Goal: Task Accomplishment & Management: Complete application form

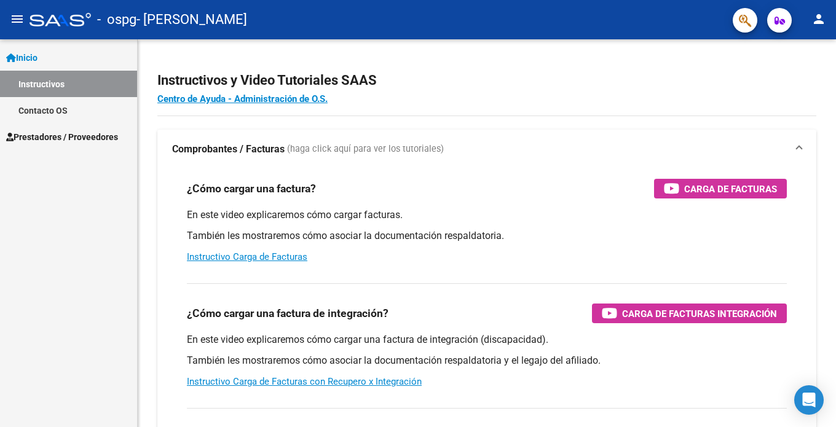
click at [14, 18] on mat-icon "menu" at bounding box center [17, 19] width 15 height 15
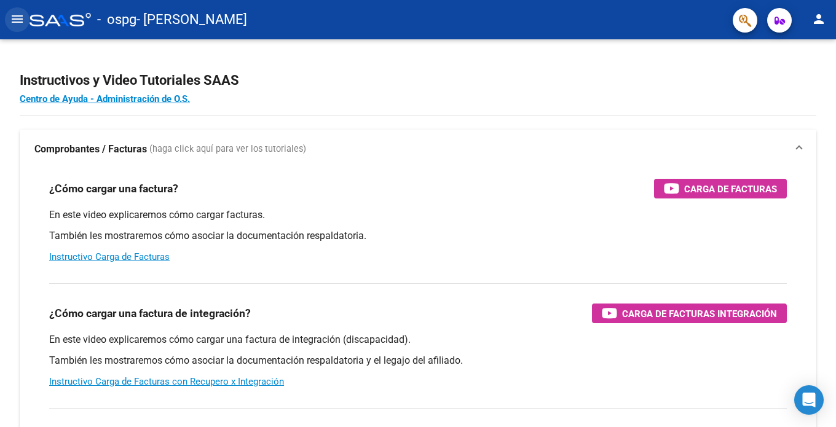
click at [14, 18] on mat-icon "menu" at bounding box center [17, 19] width 15 height 15
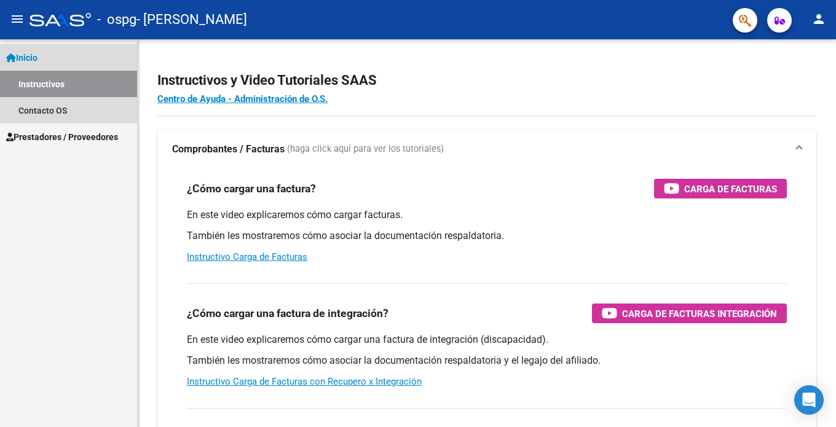
click at [33, 60] on span "Inicio" at bounding box center [21, 58] width 31 height 14
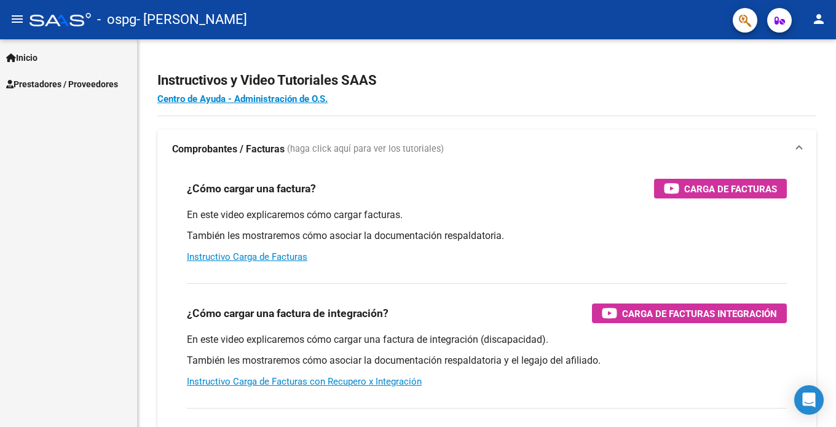
click at [44, 80] on span "Prestadores / Proveedores" at bounding box center [62, 84] width 112 height 14
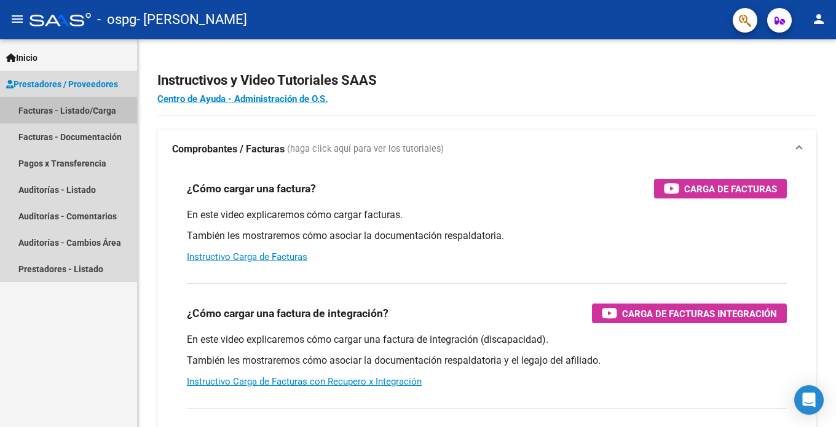
click at [52, 116] on link "Facturas - Listado/Carga" at bounding box center [68, 110] width 137 height 26
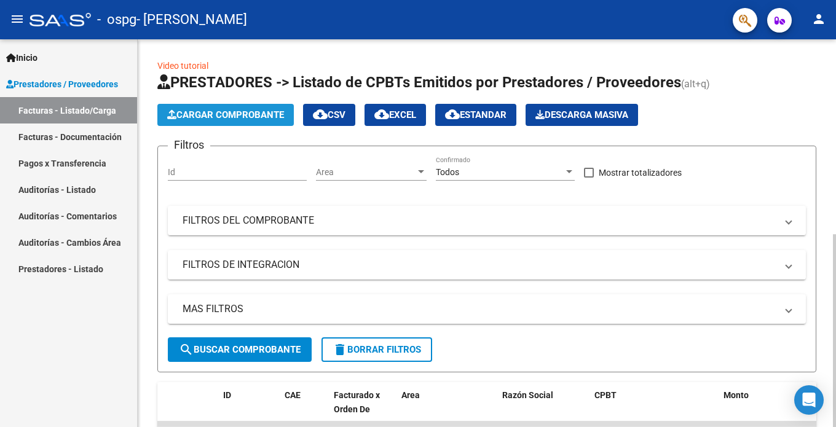
click at [256, 106] on button "Cargar Comprobante" at bounding box center [225, 115] width 136 height 22
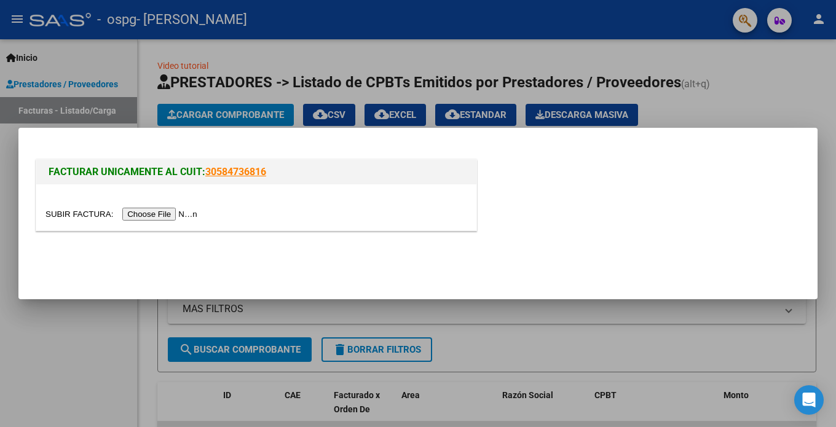
click at [152, 209] on input "file" at bounding box center [123, 214] width 156 height 13
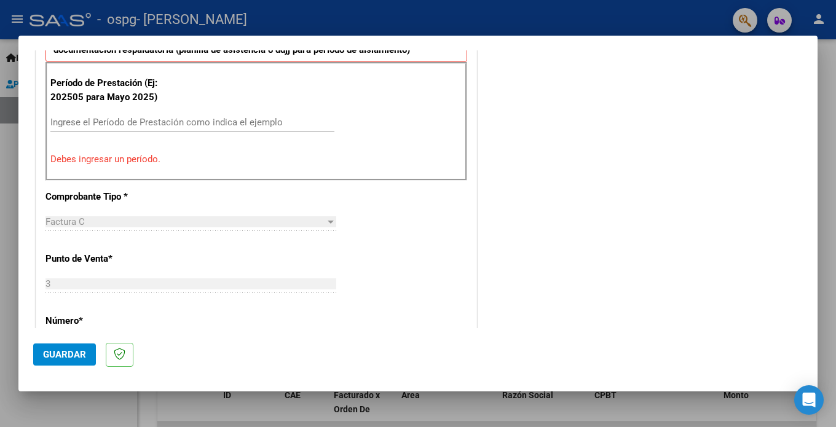
scroll to position [307, 0]
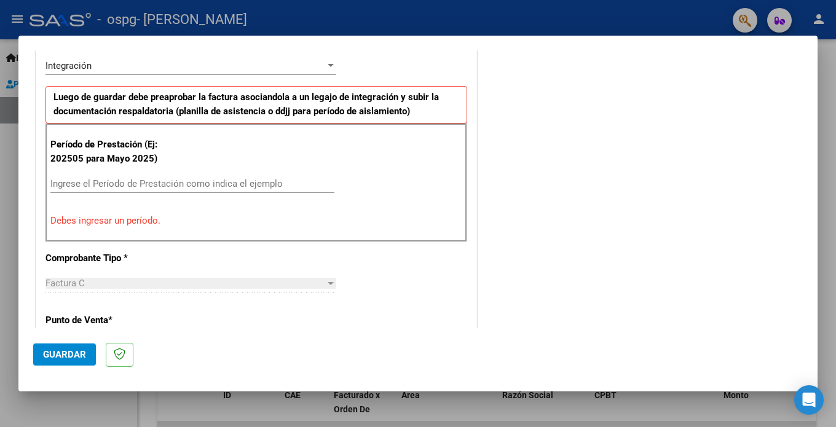
click at [166, 183] on input "Ingrese el Período de Prestación como indica el ejemplo" at bounding box center [192, 183] width 284 height 11
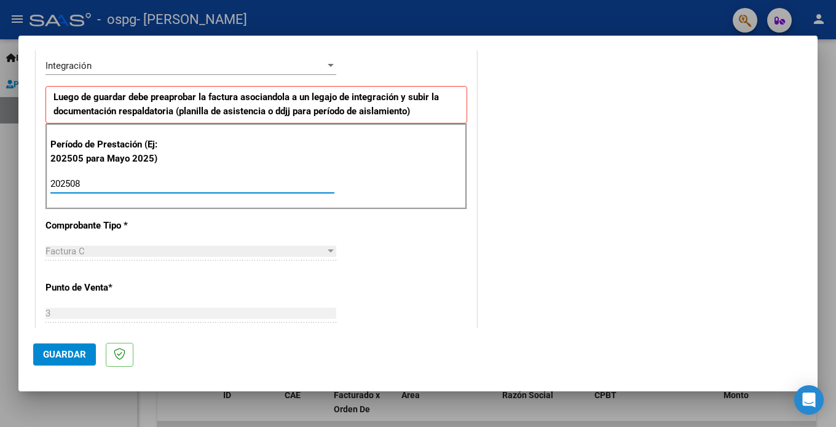
type input "202508"
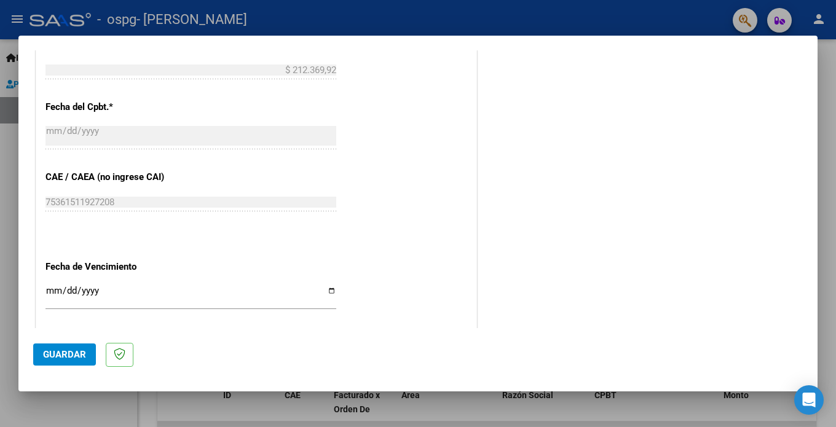
scroll to position [738, 0]
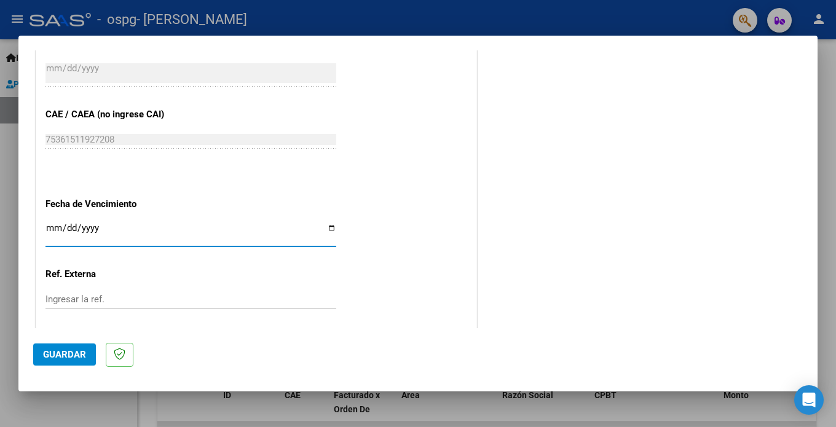
click at [331, 223] on input "Ingresar la fecha" at bounding box center [190, 233] width 291 height 20
click at [328, 223] on input "Ingresar la fecha" at bounding box center [190, 233] width 291 height 20
type input "[DATE]"
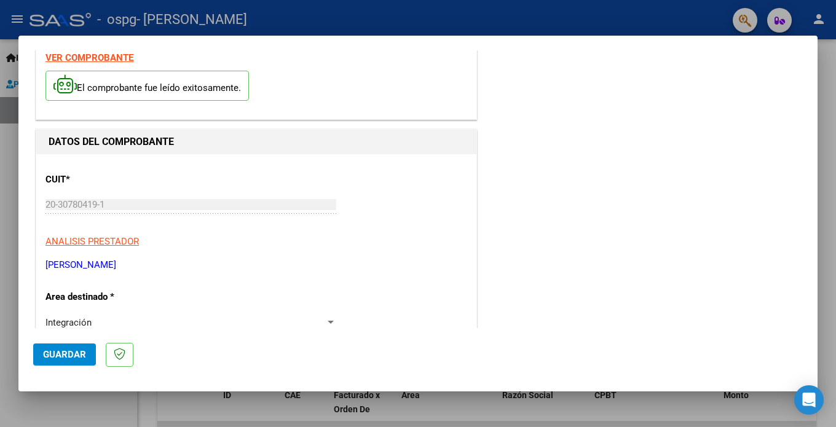
scroll to position [0, 0]
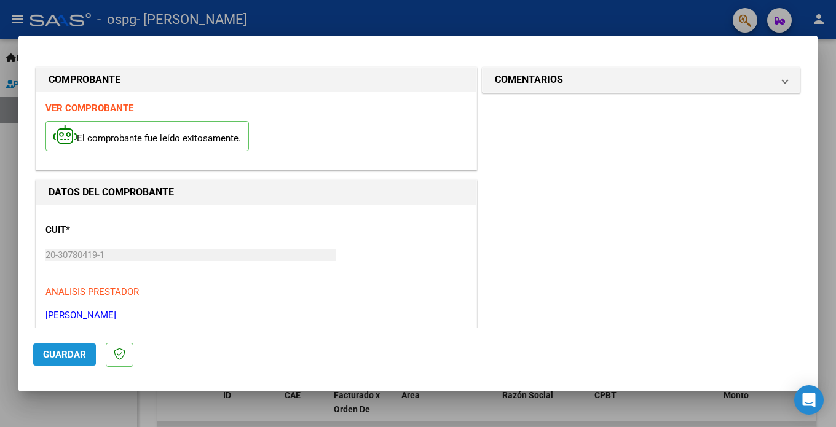
click at [82, 352] on span "Guardar" at bounding box center [64, 354] width 43 height 11
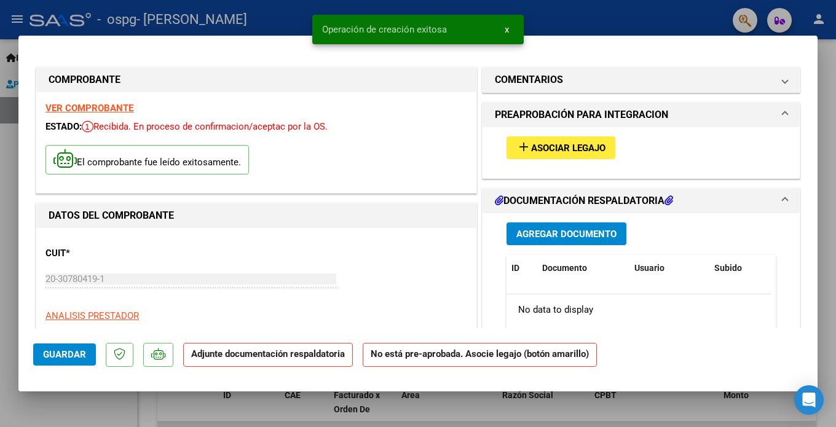
click at [572, 148] on span "Asociar Legajo" at bounding box center [568, 148] width 74 height 11
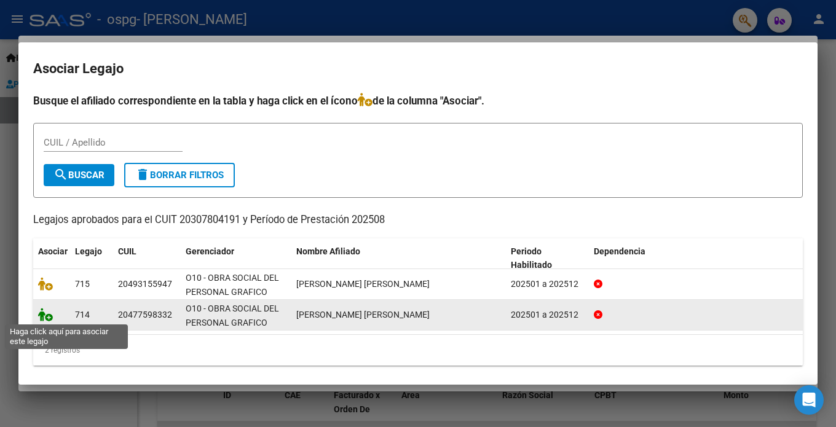
click at [49, 315] on icon at bounding box center [45, 315] width 15 height 14
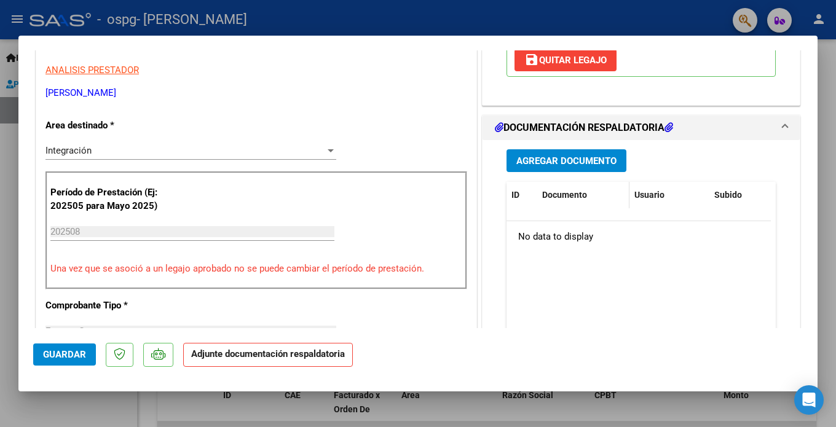
scroll to position [307, 0]
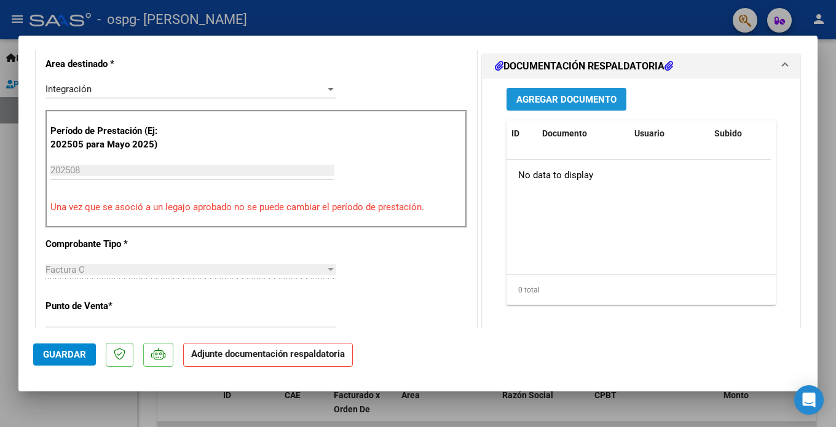
click at [549, 92] on button "Agregar Documento" at bounding box center [567, 99] width 120 height 23
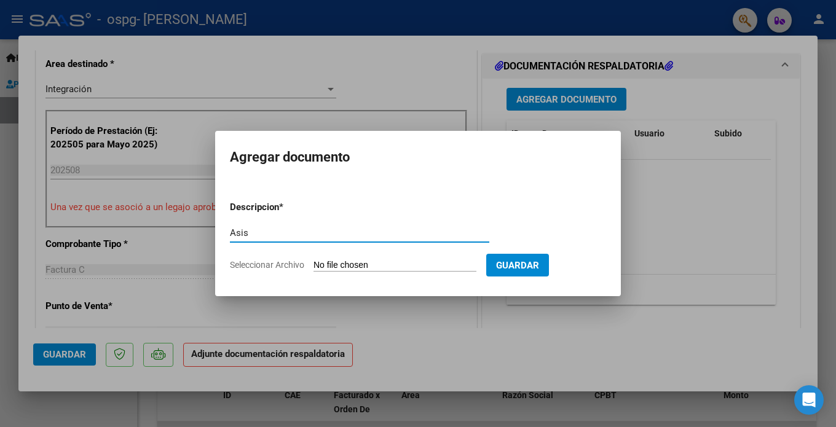
type input "Asistencia"
click at [324, 264] on input "Seleccionar Archivo" at bounding box center [395, 266] width 163 height 12
type input "C:\fakepath\ASISTENCIA [PERSON_NAME].pdf"
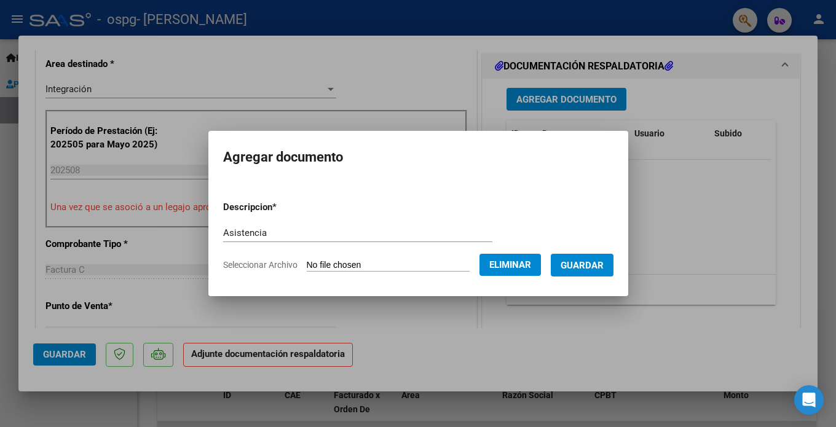
click at [583, 267] on span "Guardar" at bounding box center [582, 265] width 43 height 11
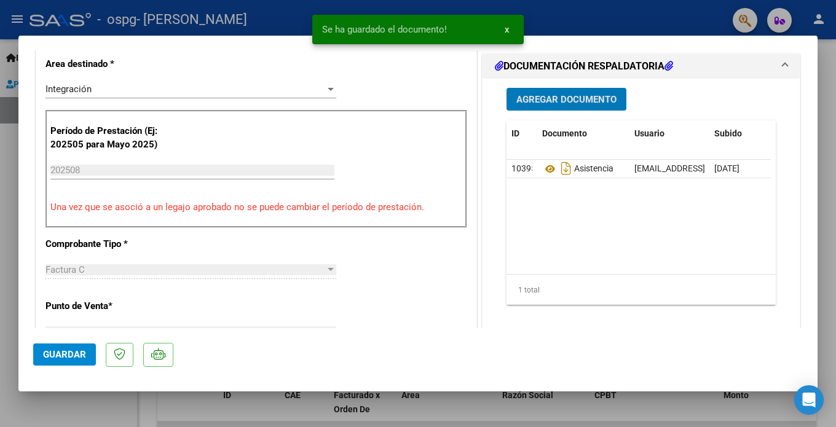
click at [551, 97] on span "Agregar Documento" at bounding box center [566, 99] width 100 height 11
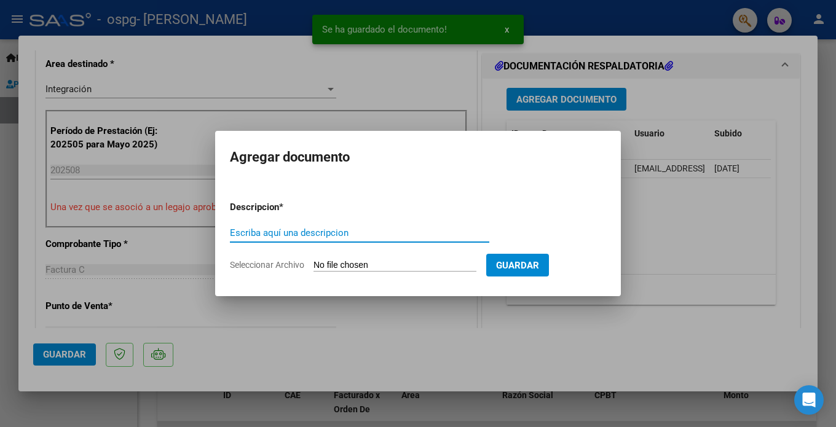
click at [379, 234] on input "Escriba aquí una descripcion" at bounding box center [359, 232] width 259 height 11
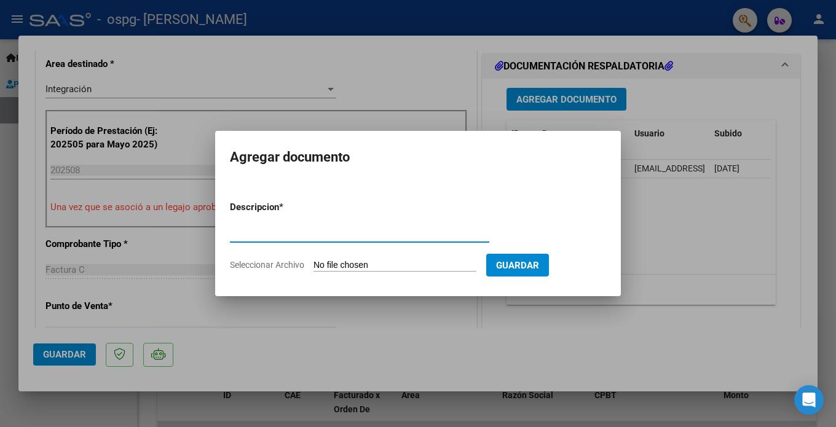
type input "Autorización"
click at [377, 264] on input "Seleccionar Archivo" at bounding box center [395, 266] width 163 height 12
type input "C:\fakepath\Autorización [PERSON_NAME].pdf"
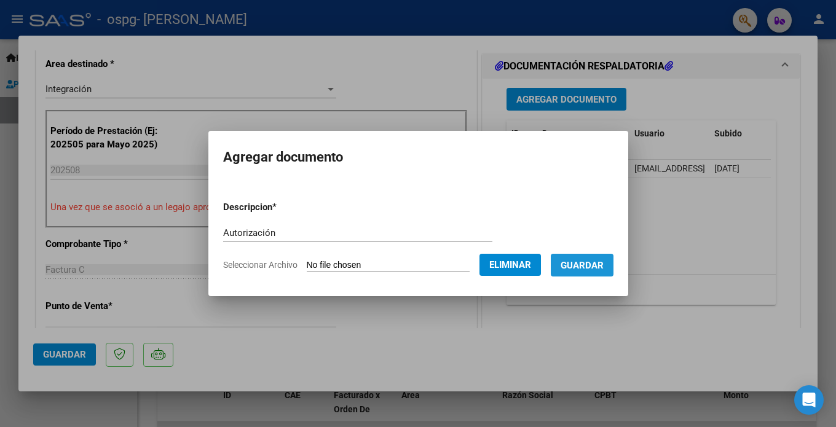
click at [591, 270] on span "Guardar" at bounding box center [582, 265] width 43 height 11
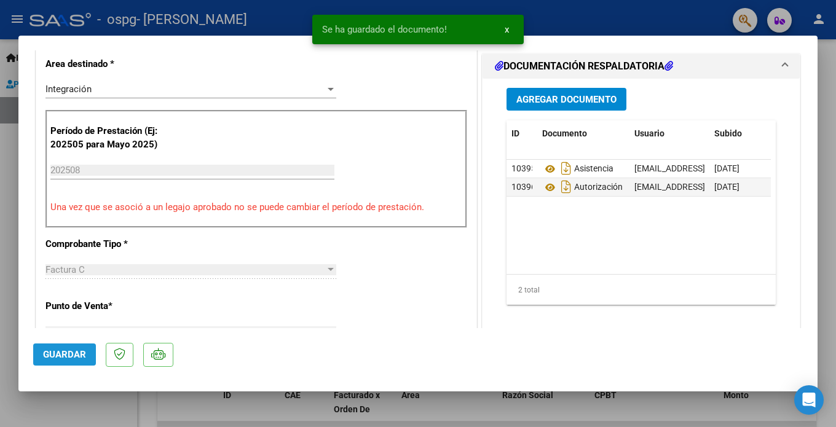
click at [64, 350] on span "Guardar" at bounding box center [64, 354] width 43 height 11
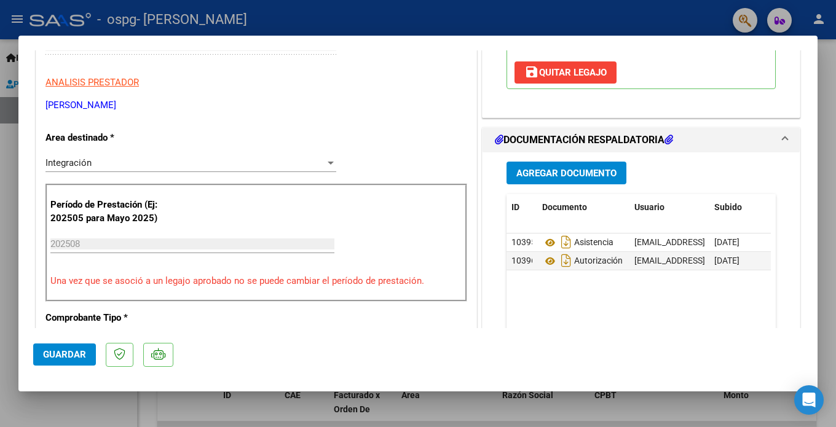
scroll to position [246, 0]
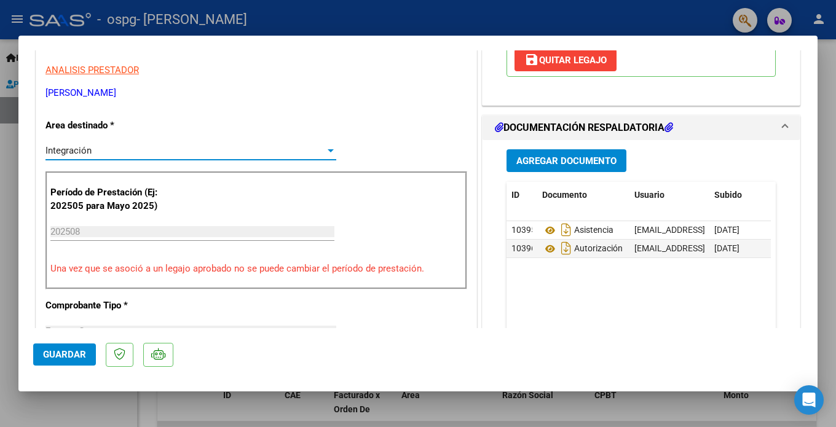
click at [325, 146] on div at bounding box center [330, 151] width 11 height 10
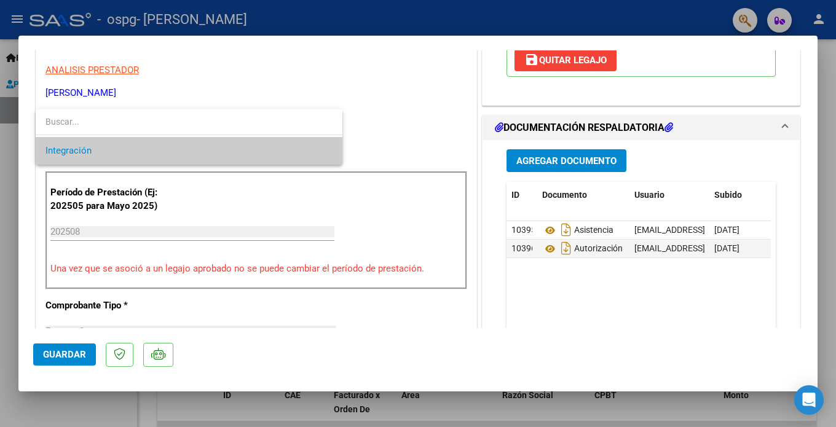
click at [363, 116] on div at bounding box center [418, 213] width 836 height 427
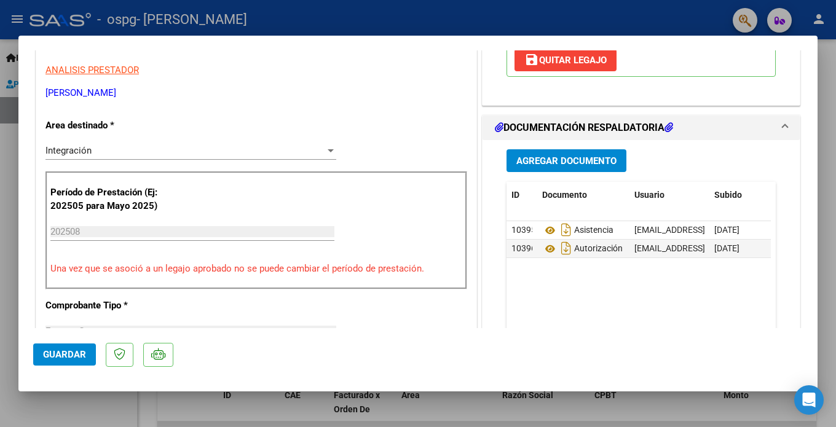
type input "$ 0,00"
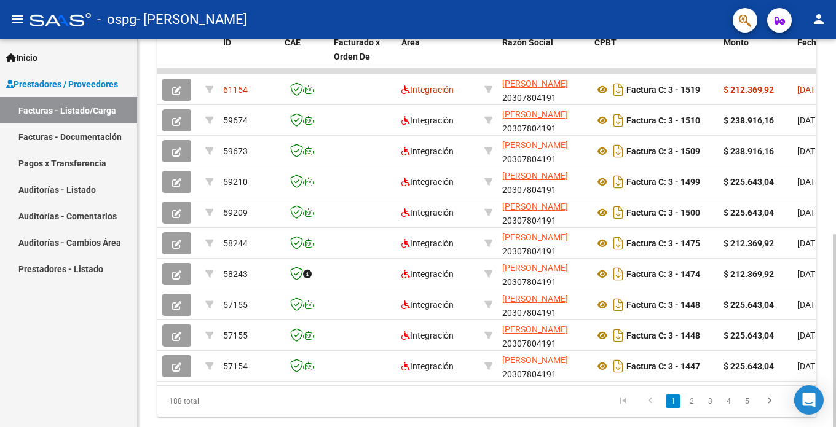
scroll to position [392, 0]
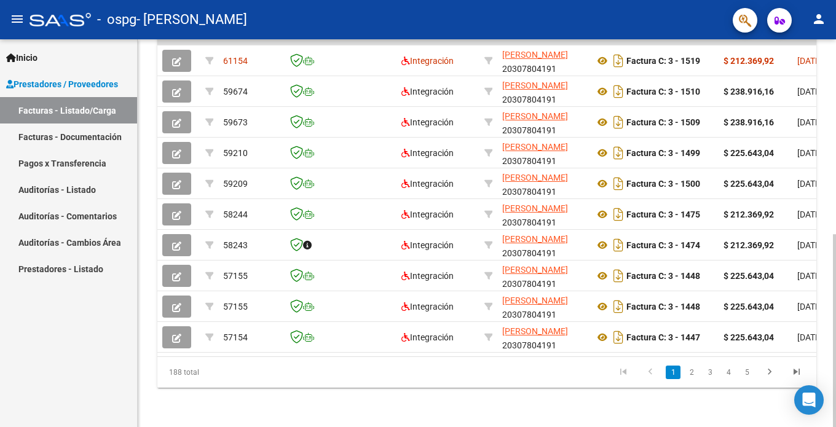
click at [836, 366] on div at bounding box center [834, 330] width 3 height 193
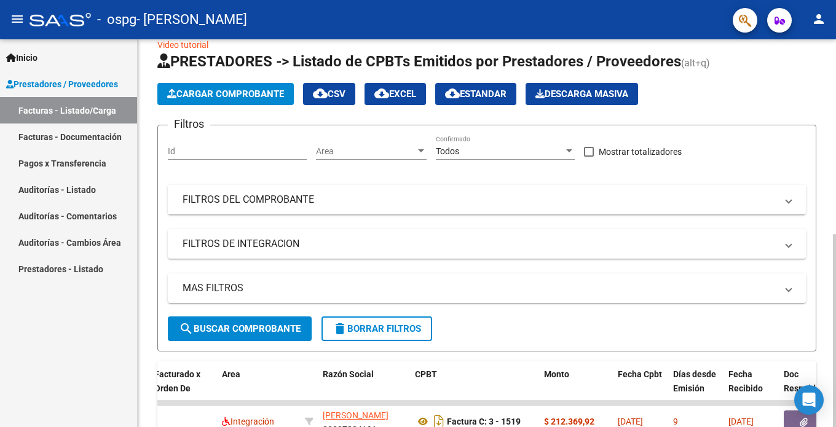
scroll to position [61, 0]
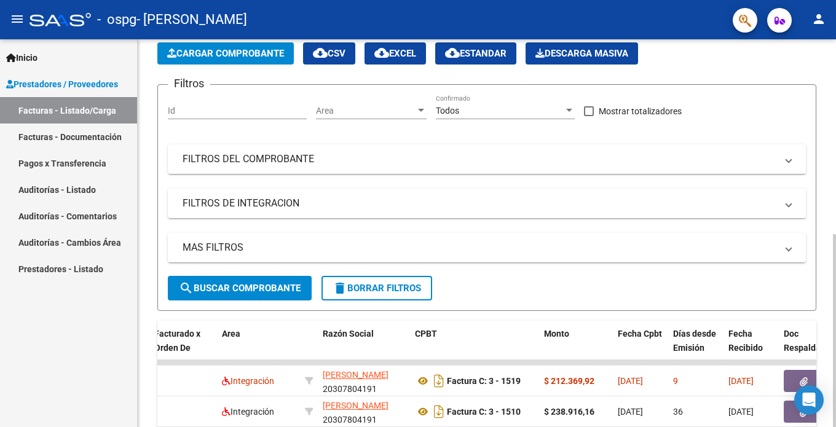
click at [234, 52] on span "Cargar Comprobante" at bounding box center [225, 53] width 117 height 11
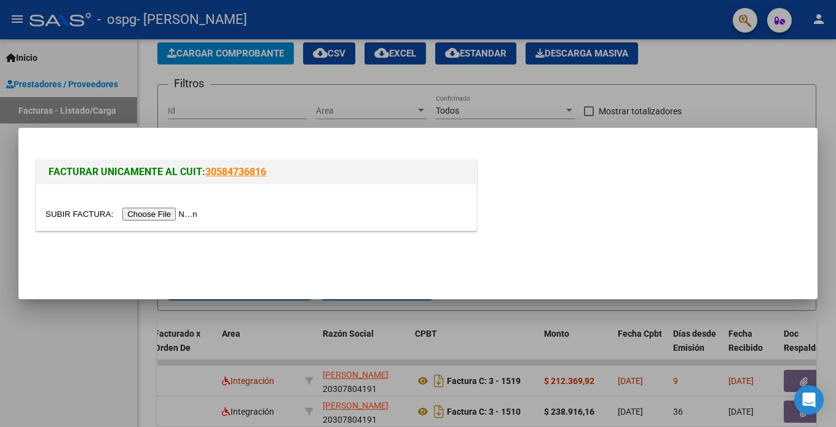
click at [157, 219] on input "file" at bounding box center [123, 214] width 156 height 13
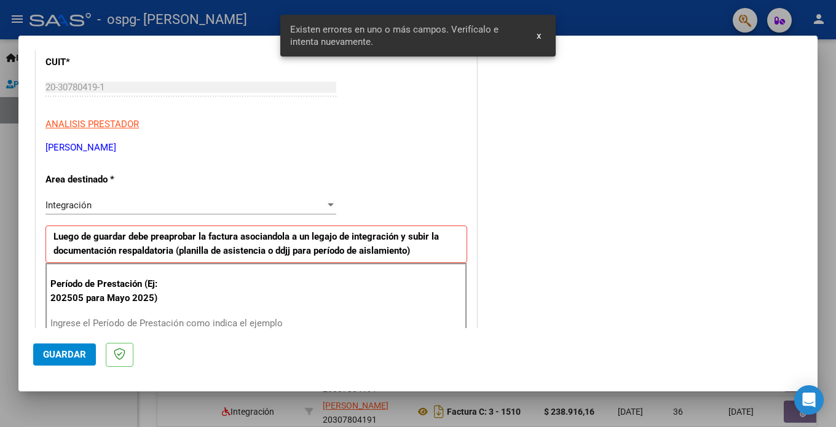
scroll to position [266, 0]
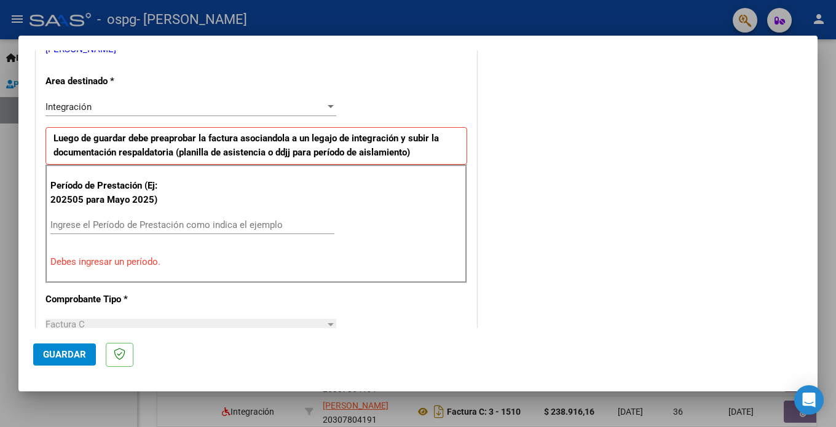
click at [258, 220] on input "Ingrese el Período de Prestación como indica el ejemplo" at bounding box center [192, 224] width 284 height 11
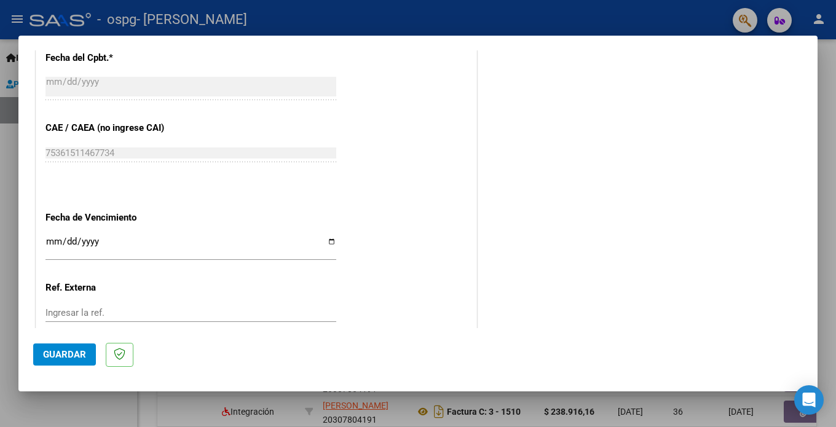
scroll to position [738, 0]
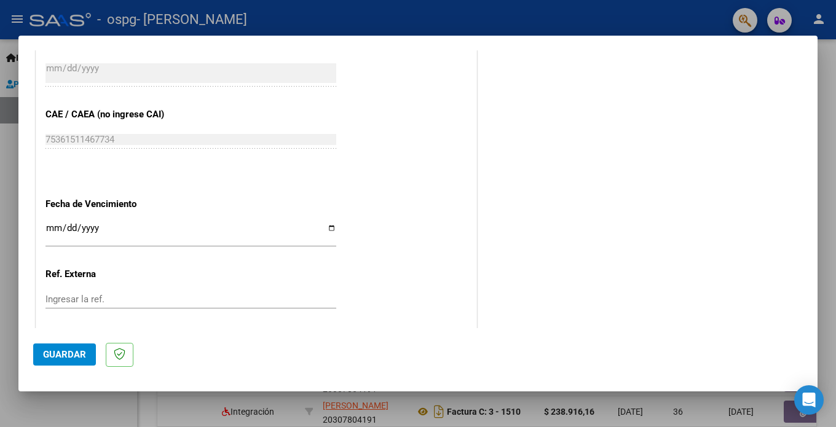
type input "202508"
click at [323, 223] on input "Ingresar la fecha" at bounding box center [190, 233] width 291 height 20
type input "[DATE]"
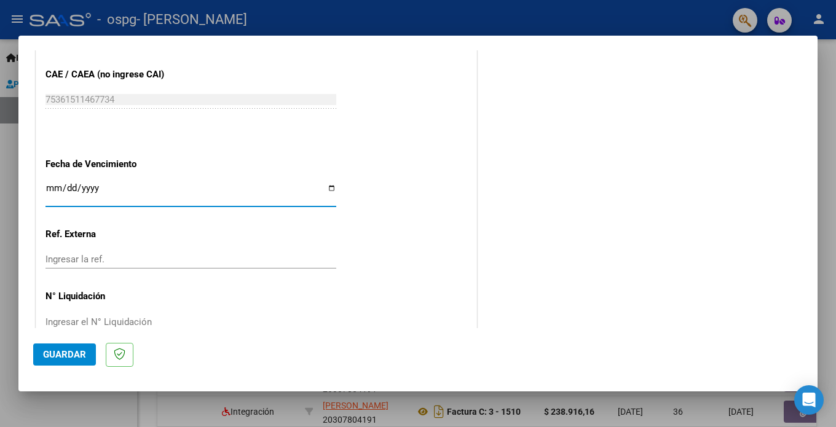
scroll to position [789, 0]
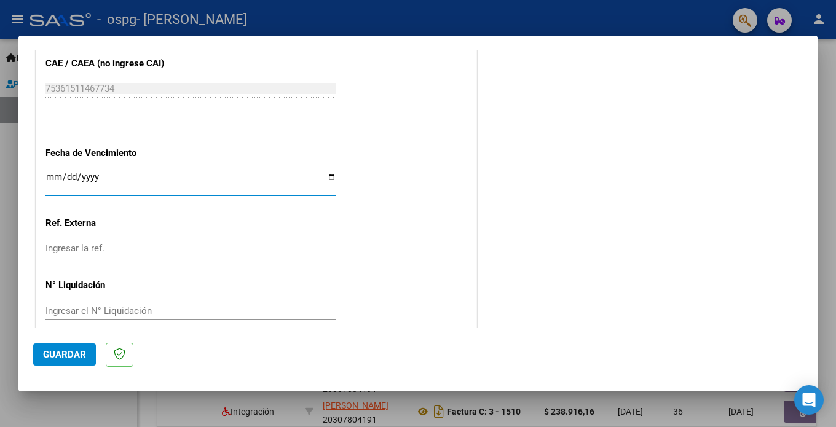
click at [55, 355] on span "Guardar" at bounding box center [64, 354] width 43 height 11
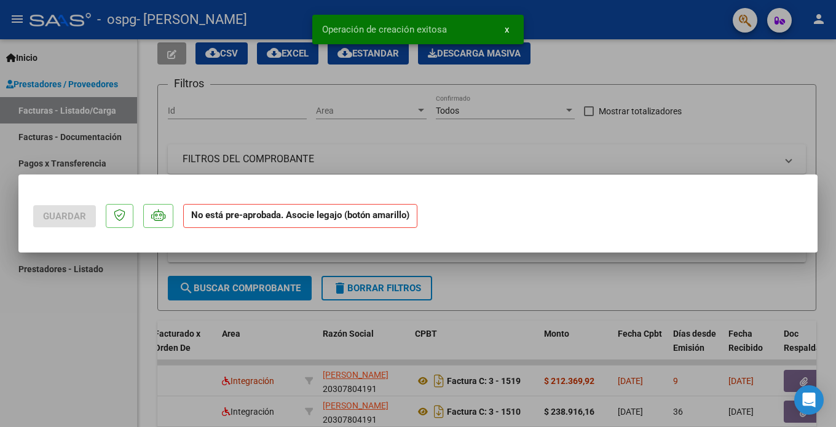
scroll to position [0, 0]
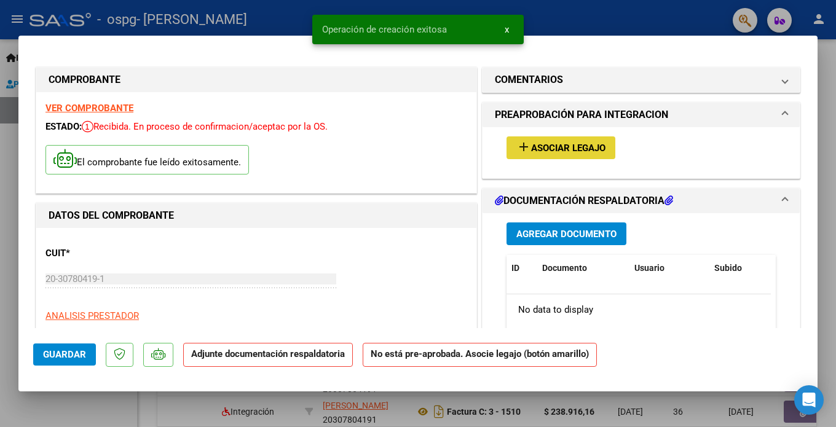
click at [576, 148] on span "Asociar Legajo" at bounding box center [568, 148] width 74 height 11
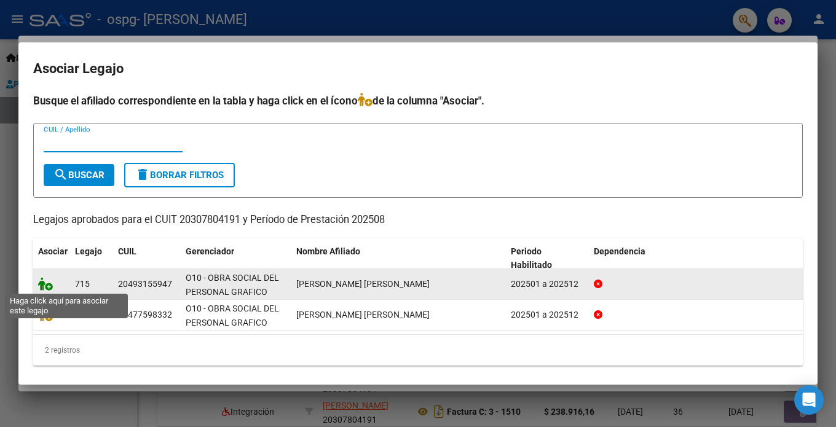
click at [47, 285] on icon at bounding box center [45, 284] width 15 height 14
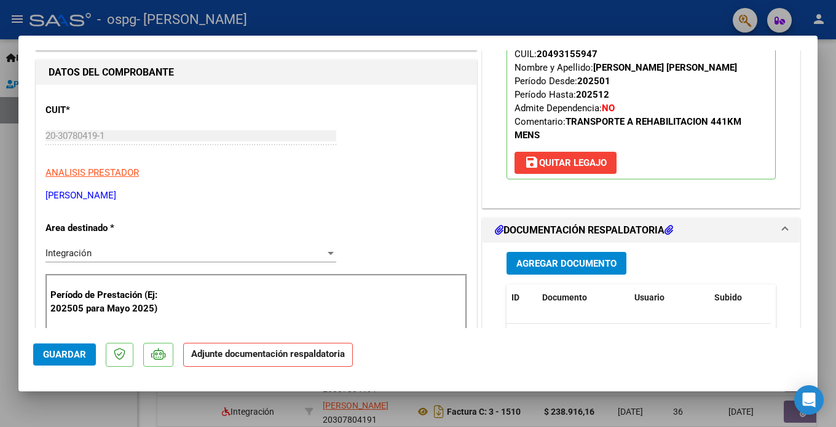
scroll to position [123, 0]
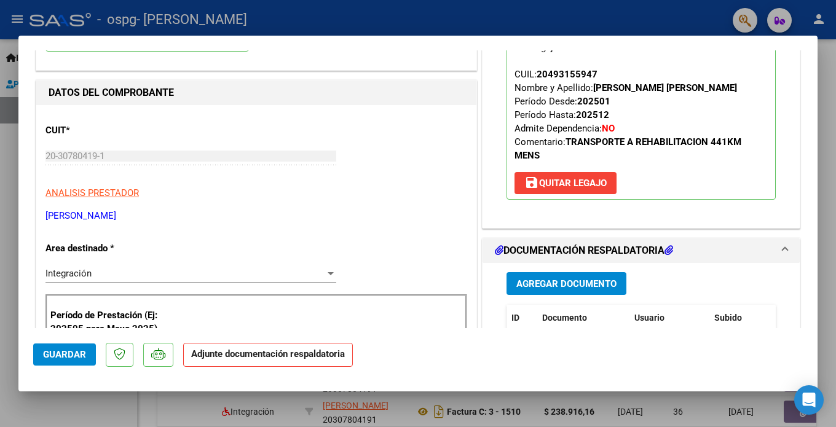
click at [580, 288] on span "Agregar Documento" at bounding box center [566, 284] width 100 height 11
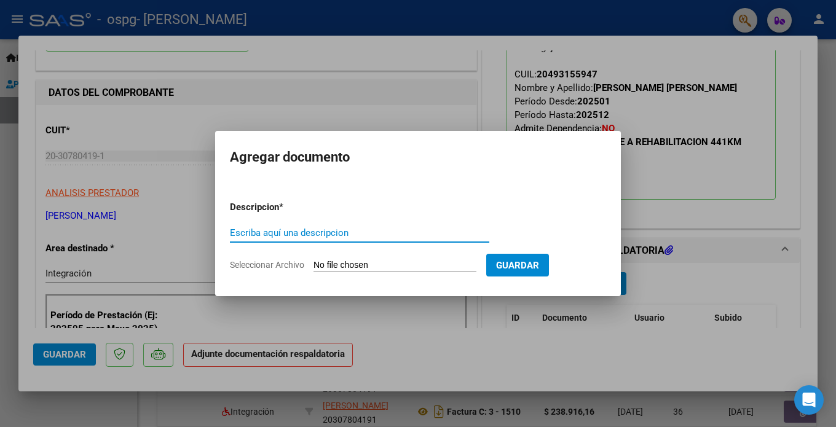
click at [264, 236] on input "Escriba aquí una descripcion" at bounding box center [359, 232] width 259 height 11
type input "planilla asistencia"
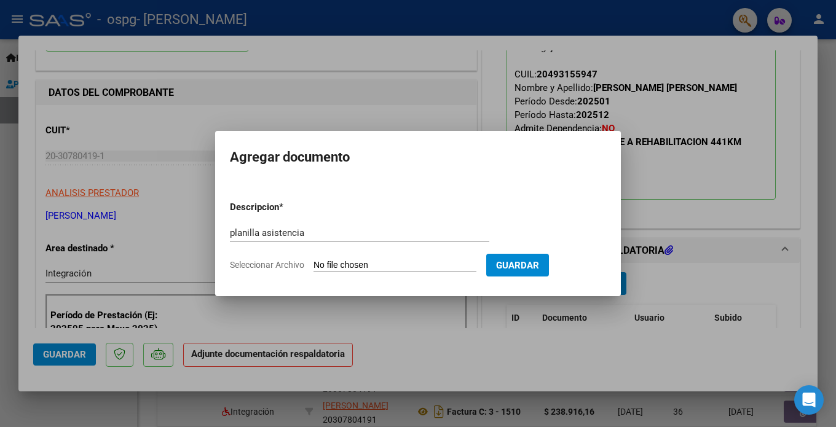
click at [338, 261] on input "Seleccionar Archivo" at bounding box center [395, 266] width 163 height 12
type input "C:\fakepath\ASISTENCIA [PERSON_NAME].pdf"
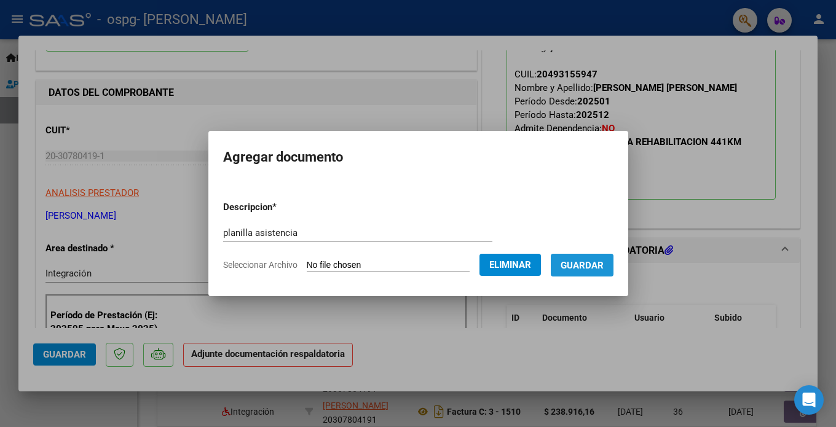
click at [599, 271] on span "Guardar" at bounding box center [582, 265] width 43 height 11
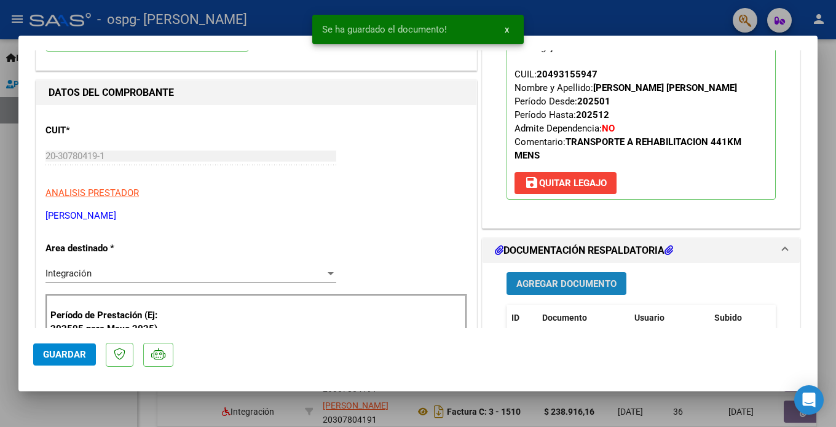
click at [582, 280] on span "Agregar Documento" at bounding box center [566, 284] width 100 height 11
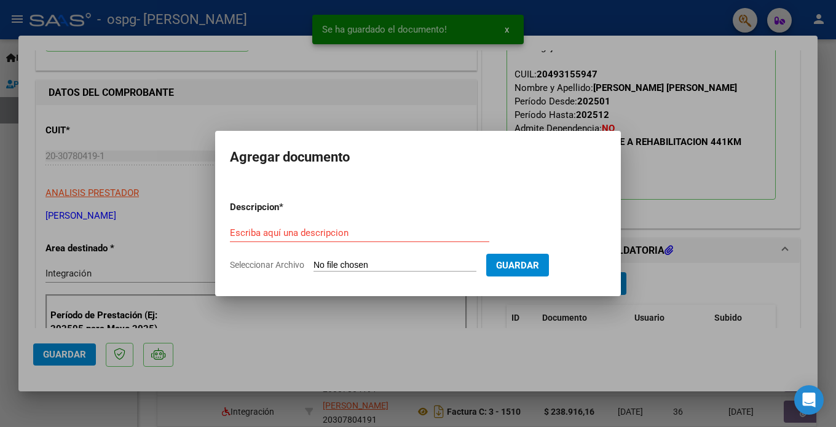
click at [369, 225] on div "Escriba aquí una descripcion" at bounding box center [359, 233] width 259 height 18
click at [369, 229] on input "Escriba aquí una descripcion" at bounding box center [359, 232] width 259 height 11
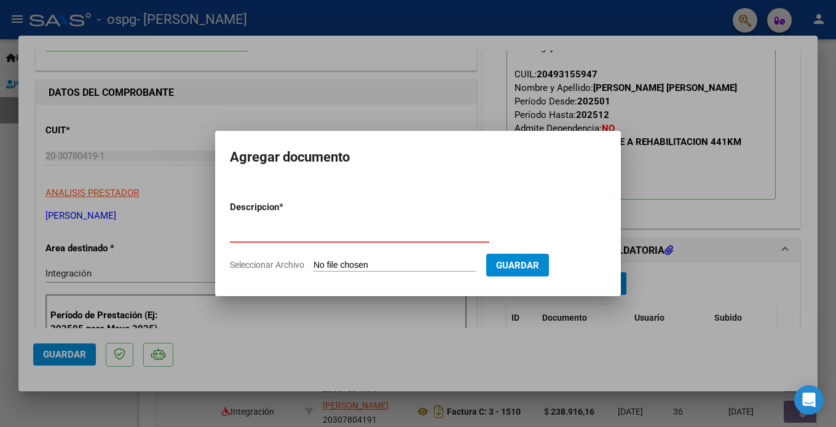
type input "autorización"
click at [349, 266] on input "Seleccionar Archivo" at bounding box center [395, 266] width 163 height 12
type input "C:\fakepath\Autorización [PERSON_NAME].pdf"
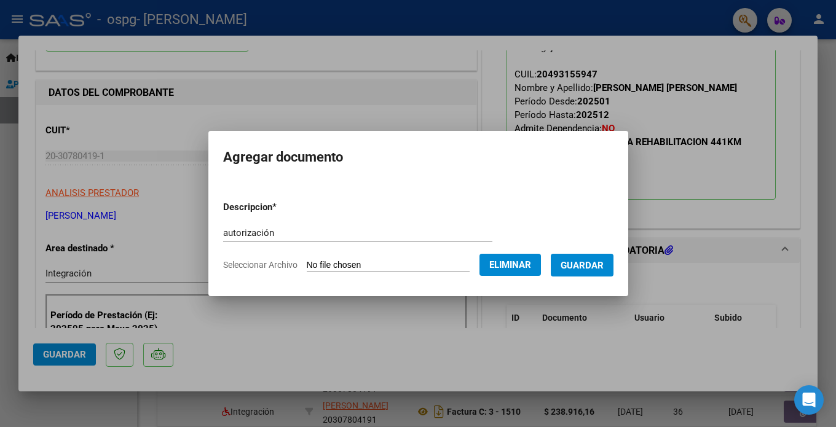
click at [579, 274] on button "Guardar" at bounding box center [582, 265] width 63 height 23
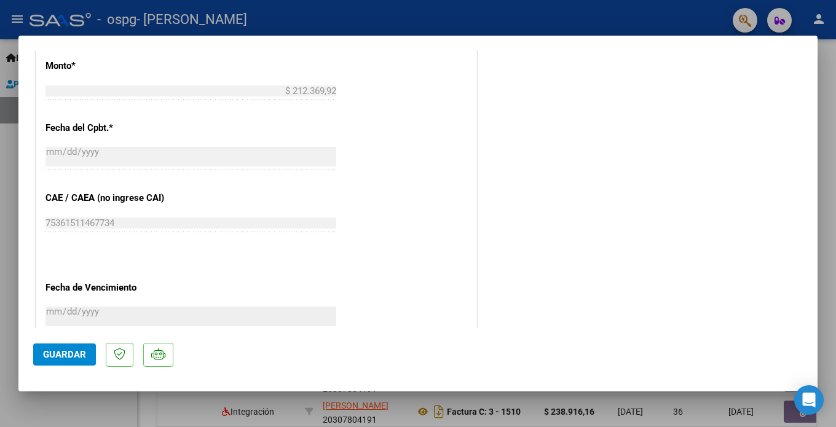
scroll to position [676, 0]
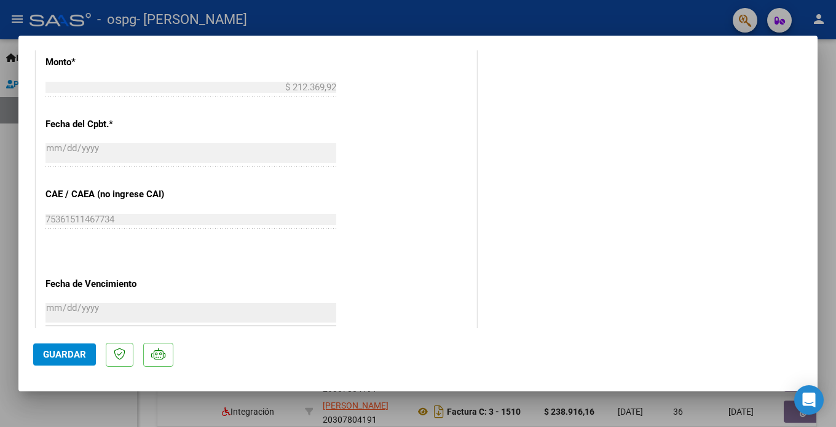
click at [61, 355] on span "Guardar" at bounding box center [64, 354] width 43 height 11
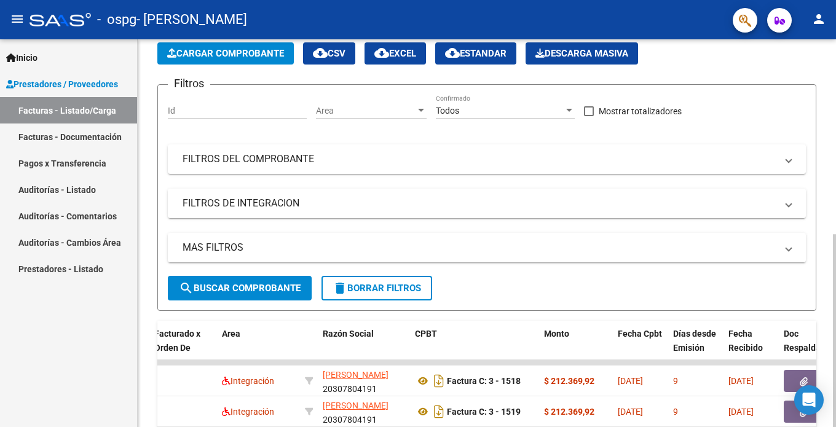
scroll to position [246, 0]
